Goal: Information Seeking & Learning: Learn about a topic

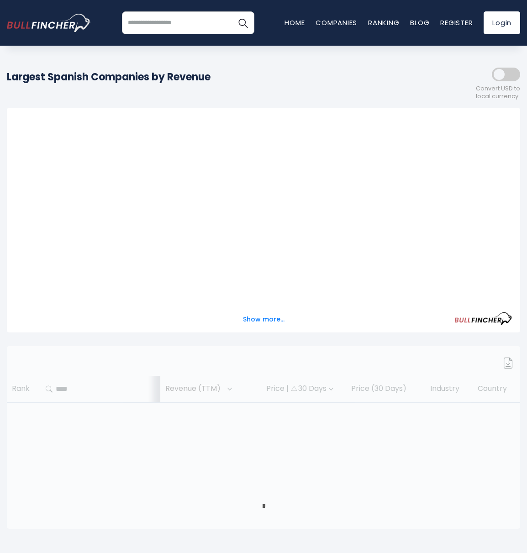
scroll to position [122, 0]
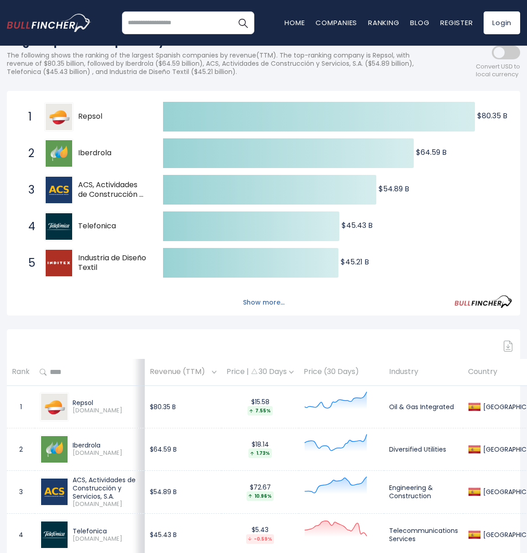
click at [255, 299] on button "Show more..." at bounding box center [264, 302] width 53 height 15
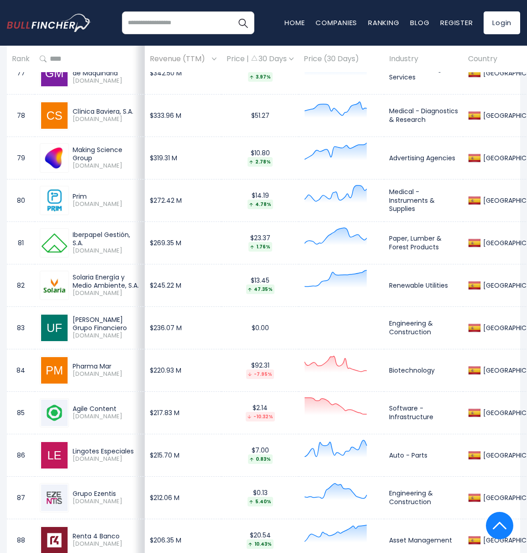
scroll to position [3900, 0]
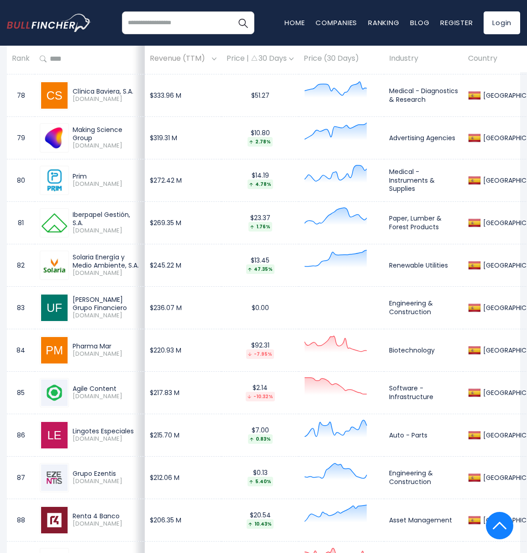
click at [80, 218] on div "Iberpapel Gestión, S.A." at bounding box center [106, 219] width 67 height 16
drag, startPoint x: 80, startPoint y: 218, endPoint x: 143, endPoint y: 214, distance: 63.2
click at [140, 214] on div "Iberpapel Gestión, S.A." at bounding box center [106, 219] width 67 height 16
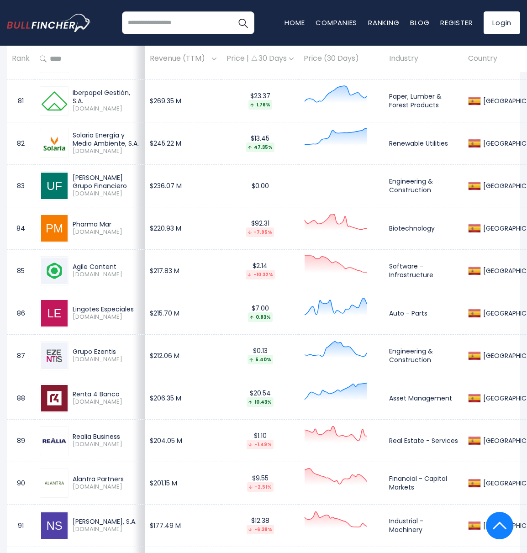
scroll to position [4083, 0]
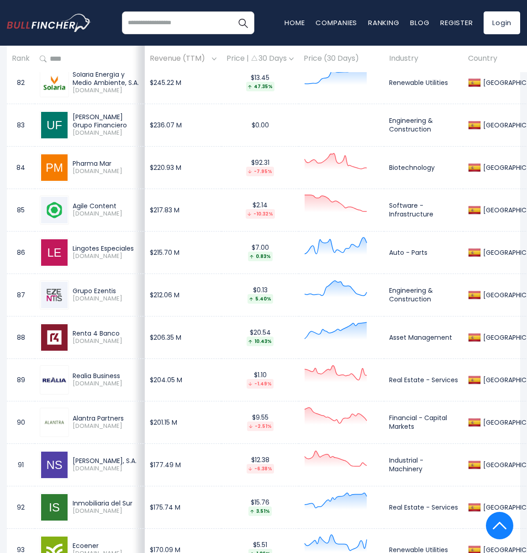
click at [83, 250] on div "Lingotes Especiales" at bounding box center [106, 249] width 67 height 8
drag, startPoint x: 83, startPoint y: 250, endPoint x: 129, endPoint y: 247, distance: 46.2
click at [129, 247] on div "Lingotes Especiales" at bounding box center [106, 249] width 67 height 8
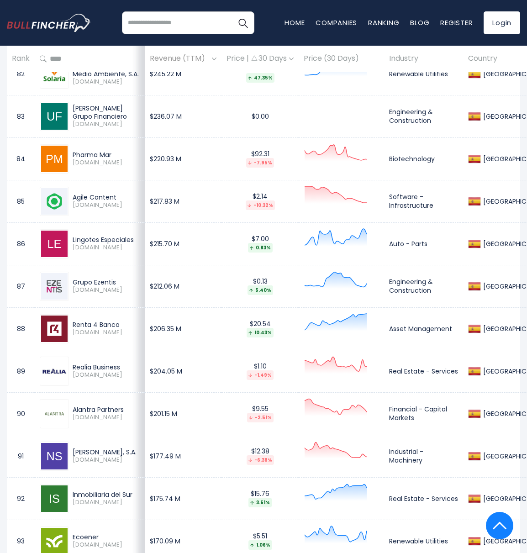
scroll to position [4205, 0]
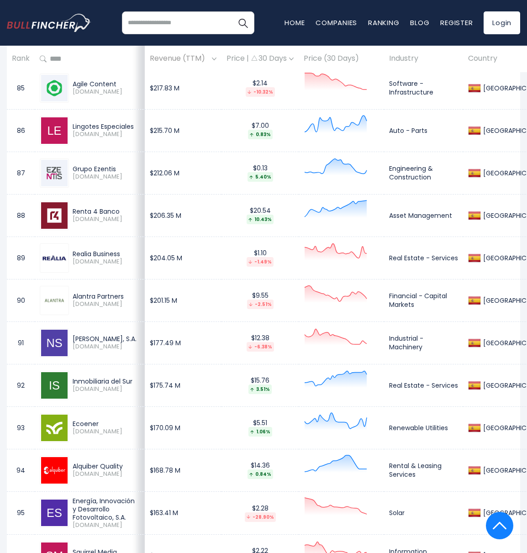
click at [87, 210] on div "Renta 4 Banco" at bounding box center [106, 211] width 67 height 8
drag, startPoint x: 87, startPoint y: 210, endPoint x: 102, endPoint y: 210, distance: 15.1
click at [102, 210] on div "Renta 4 Banco" at bounding box center [106, 211] width 67 height 8
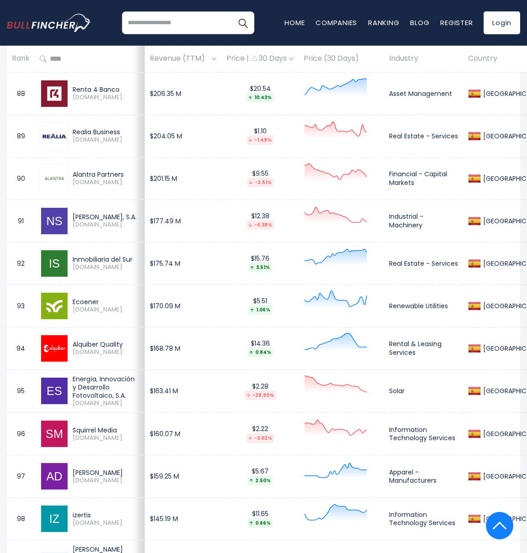
scroll to position [4387, 0]
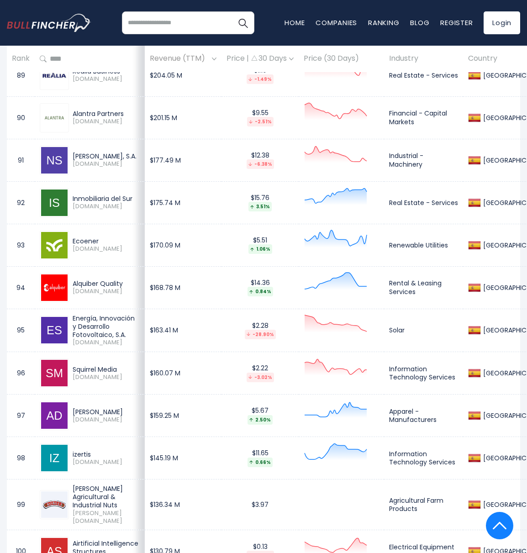
click at [81, 282] on div "Alquiber Quality" at bounding box center [106, 284] width 67 height 8
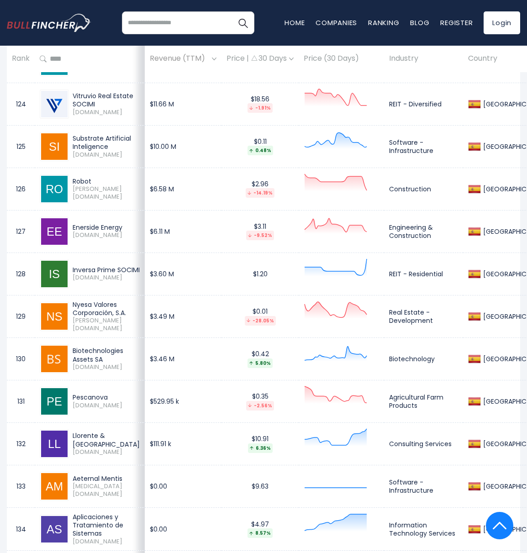
scroll to position [5850, 0]
